Goal: Navigation & Orientation: Understand site structure

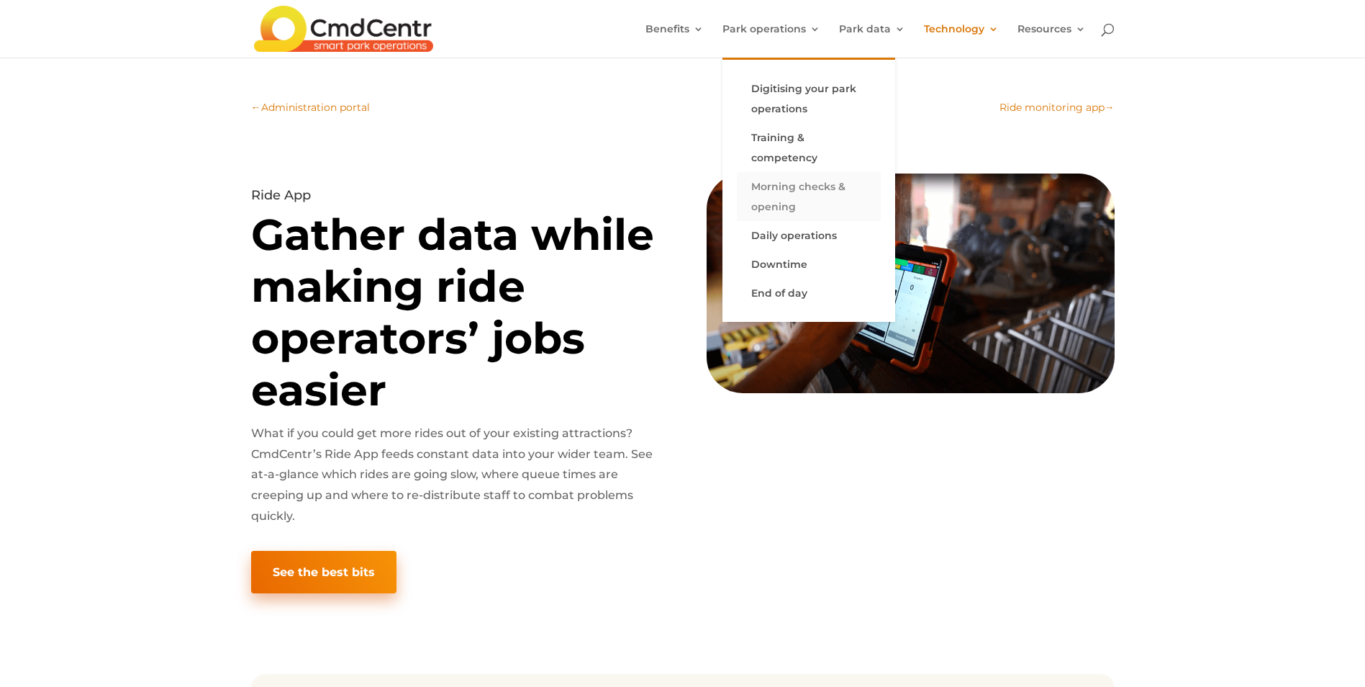
click at [789, 185] on link "Morning checks & opening" at bounding box center [809, 196] width 144 height 49
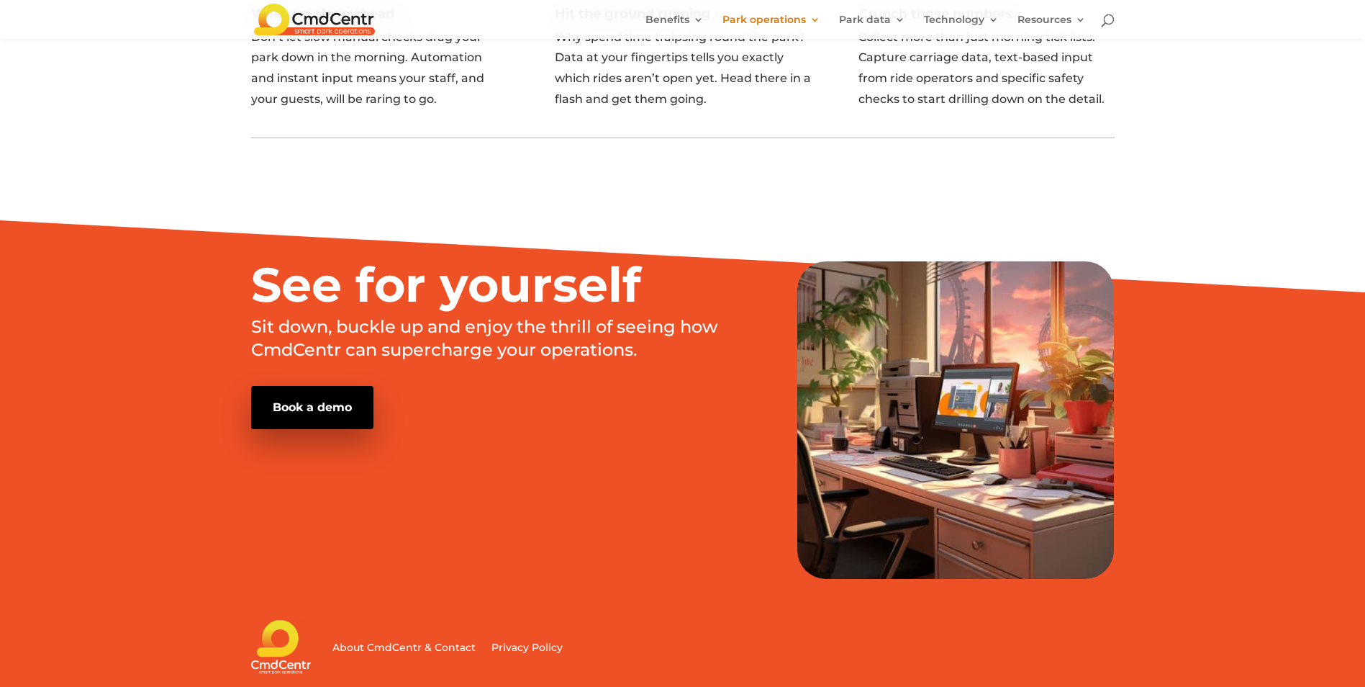
scroll to position [1788, 0]
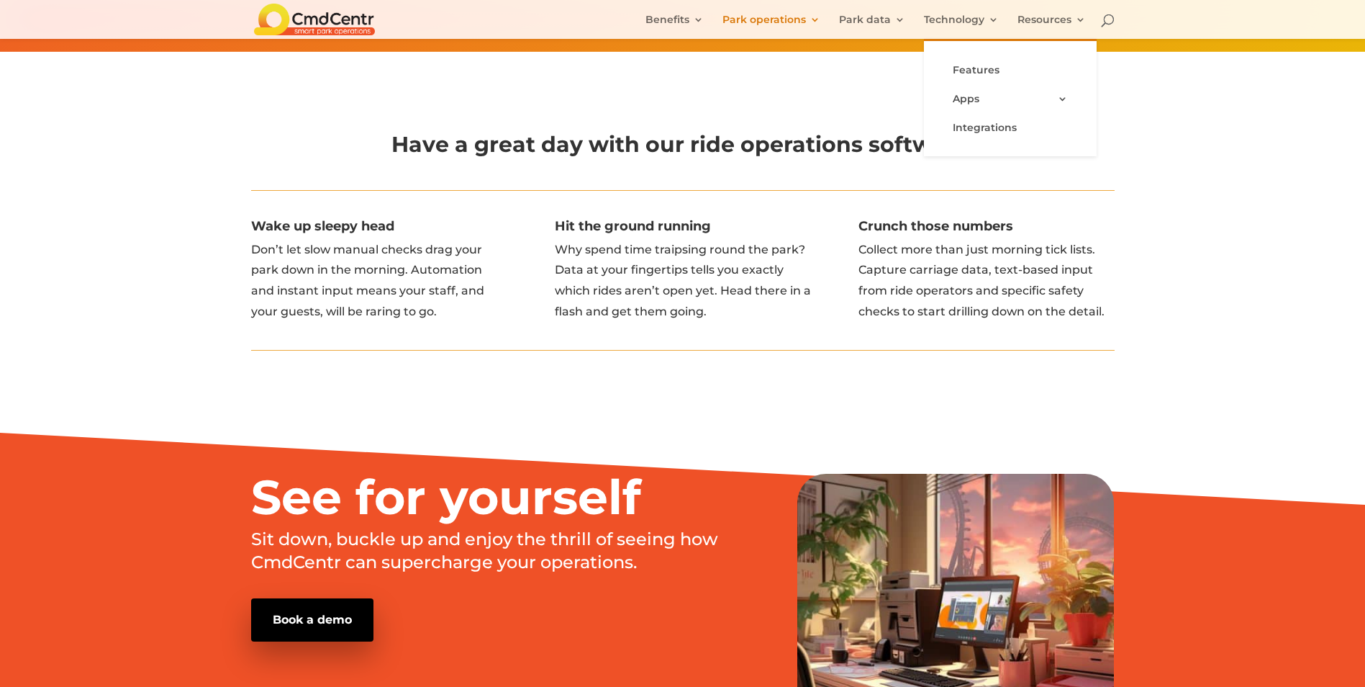
click at [950, 20] on li "Technology Features Apps Administration portal Ride monitoring app Ride app Tra…" at bounding box center [969, 26] width 91 height 24
click at [992, 70] on link "Features" at bounding box center [1010, 69] width 144 height 29
